Goal: Task Accomplishment & Management: Manage account settings

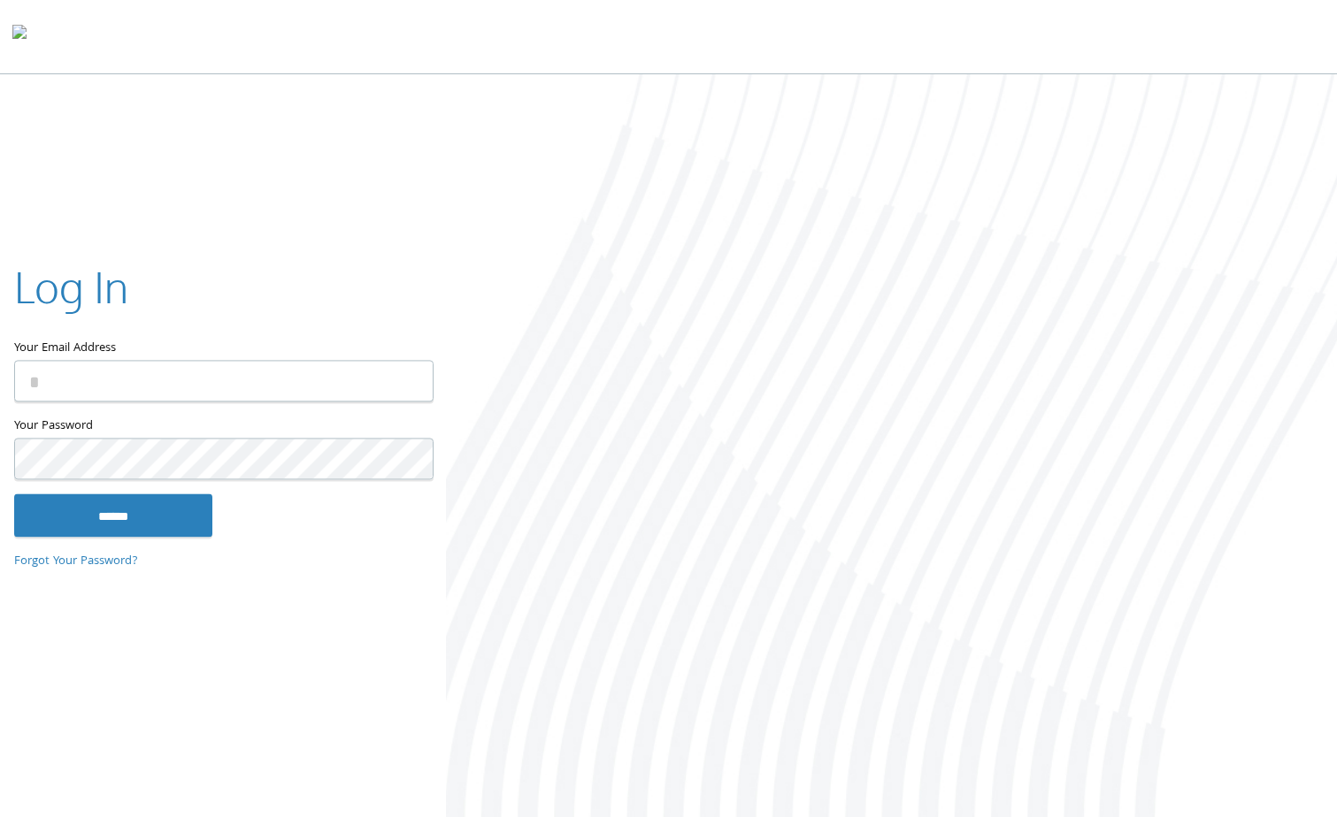
type input "**********"
click at [132, 511] on input "******" at bounding box center [113, 515] width 198 height 42
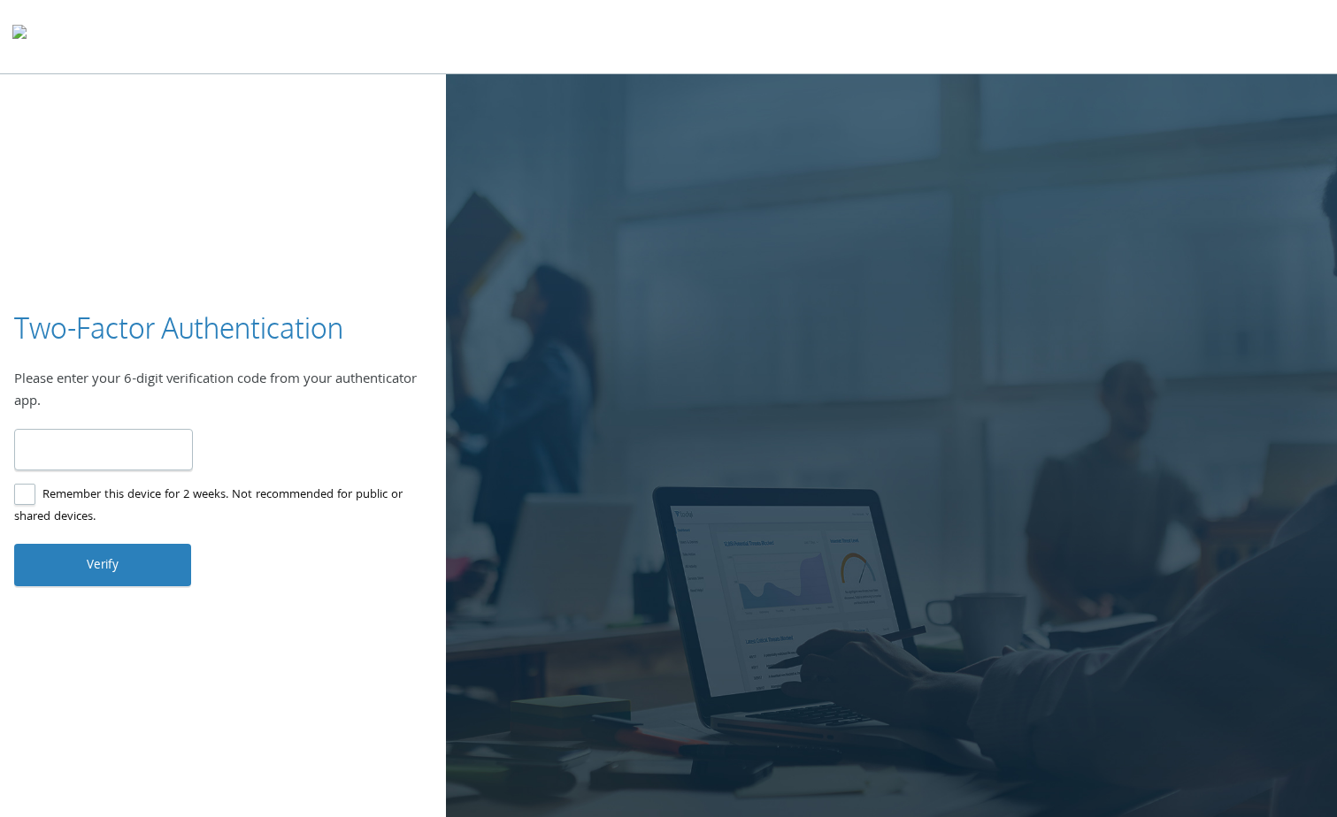
type input "******"
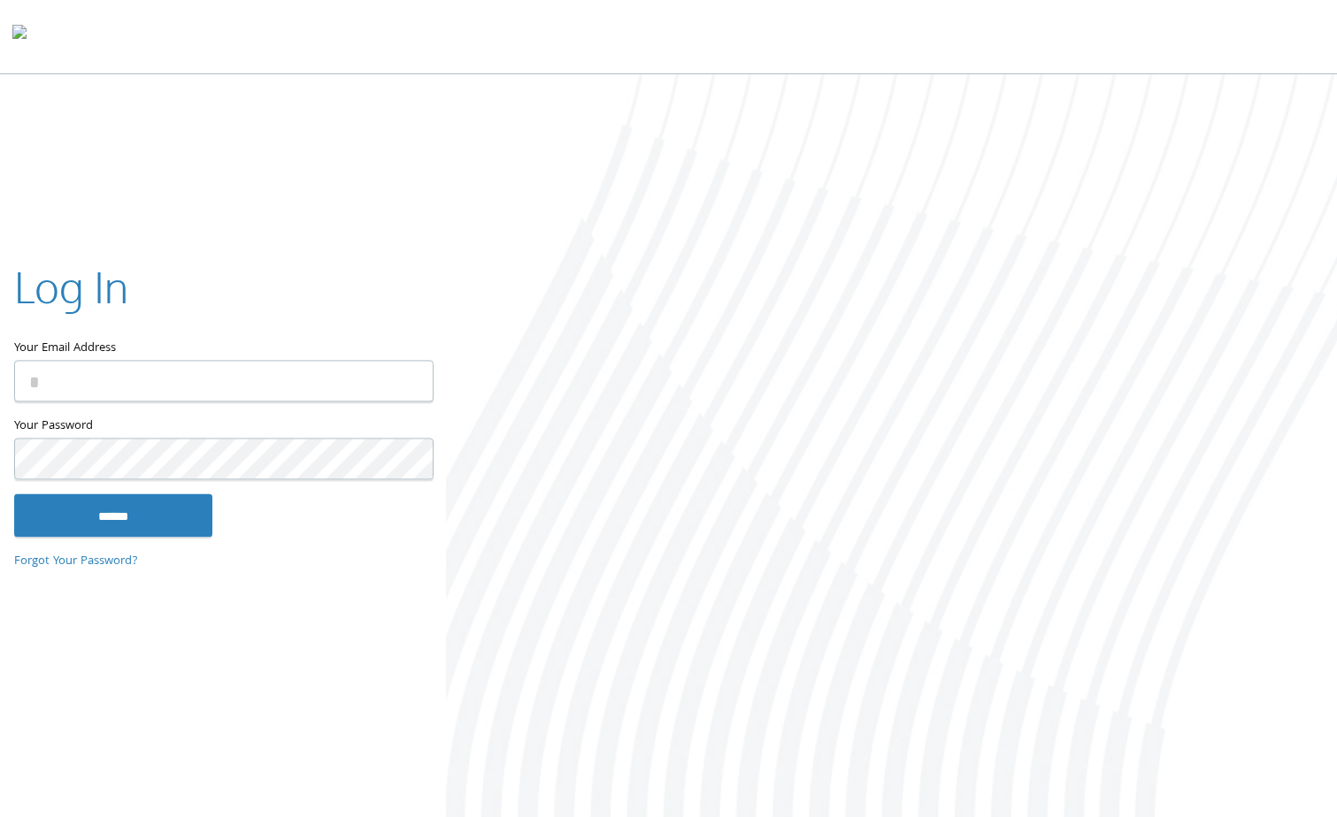
type input "**********"
